Goal: Communication & Community: Participate in discussion

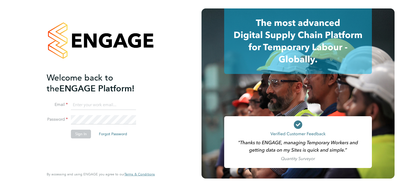
type input "[PERSON_NAME][EMAIL_ADDRESS][PERSON_NAME][DOMAIN_NAME]"
click at [74, 133] on button "Sign In" at bounding box center [81, 133] width 20 height 8
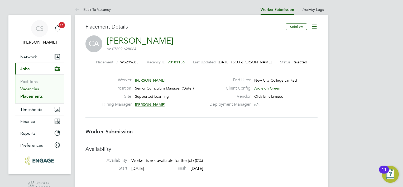
click at [36, 89] on link "Vacancies" at bounding box center [29, 88] width 19 height 5
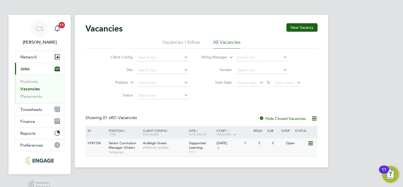
click at [125, 147] on span "Senior Curriculum Manager (Outer)" at bounding box center [122, 145] width 27 height 9
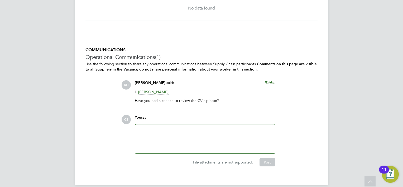
scroll to position [790, 0]
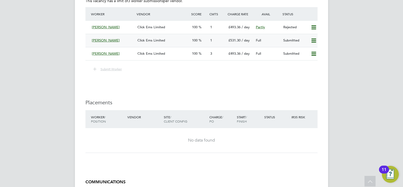
click at [141, 38] on span "Click Ems Limited" at bounding box center [151, 40] width 28 height 4
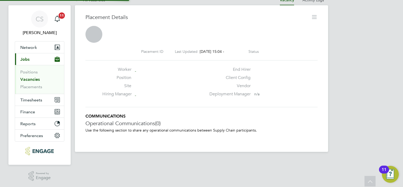
scroll to position [5, 42]
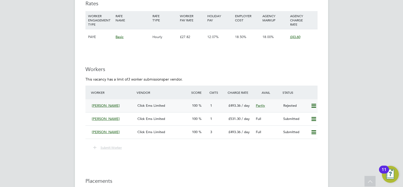
click at [146, 103] on span "Click Ems Limited" at bounding box center [151, 105] width 28 height 4
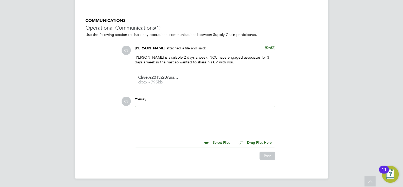
click at [149, 112] on div at bounding box center [205, 120] width 134 height 23
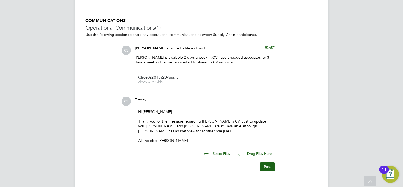
drag, startPoint x: 218, startPoint y: 121, endPoint x: 255, endPoint y: 69, distance: 64.4
click at [218, 121] on div "Thank you for the message regarding Clive's CV. Just to update you, Nicky adn J…" at bounding box center [205, 126] width 134 height 15
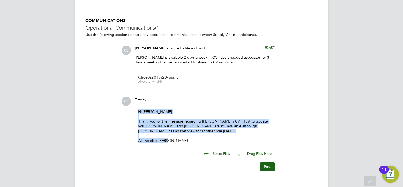
drag, startPoint x: 184, startPoint y: 141, endPoint x: 138, endPoint y: 109, distance: 55.6
click at [138, 109] on div "Hi Rufina Thank you for the message regarding Clive's CV, i Just to update you,…" at bounding box center [205, 126] width 140 height 40
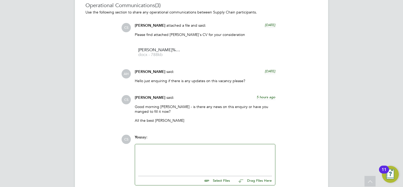
scroll to position [501, 0]
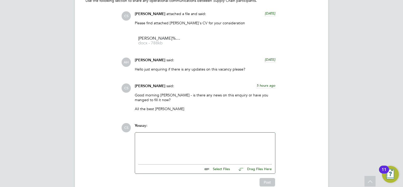
click at [164, 137] on div at bounding box center [205, 147] width 134 height 23
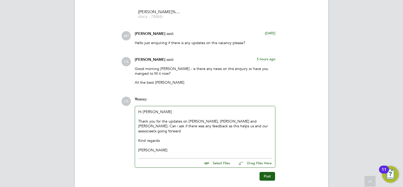
click at [237, 121] on div "Thank you for the updates on Nicky, Clive and Jasmin. Can i ask if there was an…" at bounding box center [205, 126] width 134 height 15
click at [235, 125] on div "Thank you for the updates on Nicky, Clive and Jasmin. Can I ask if there was an…" at bounding box center [205, 126] width 134 height 15
click at [265, 173] on button "Post" at bounding box center [267, 176] width 16 height 8
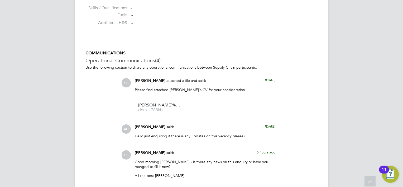
scroll to position [426, 0]
